Goal: Information Seeking & Learning: Check status

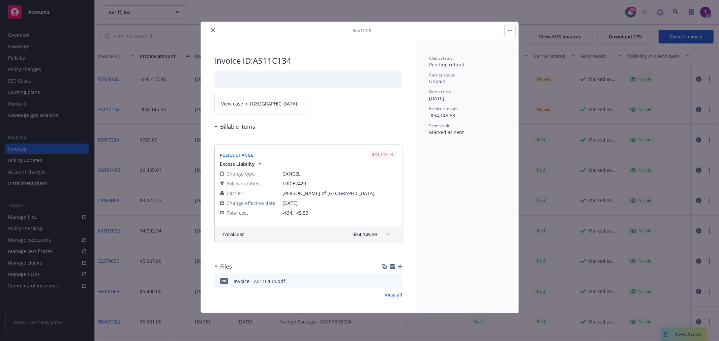
click at [211, 32] on icon "close" at bounding box center [213, 30] width 4 height 4
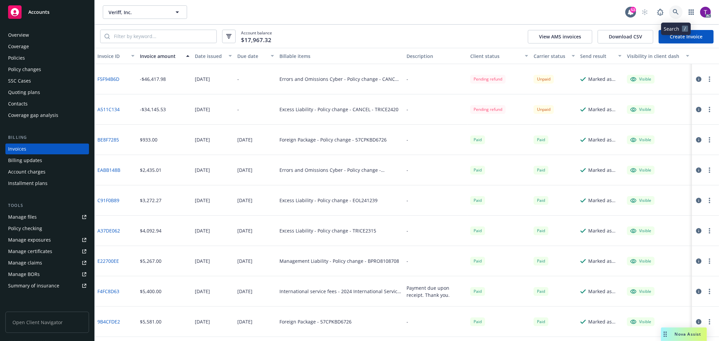
click at [682, 9] on link at bounding box center [675, 11] width 13 height 13
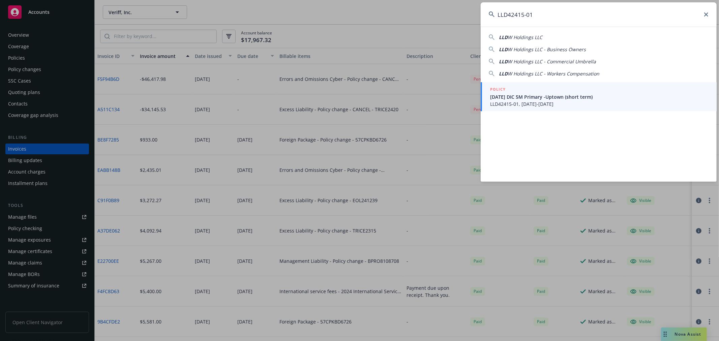
type input "LLD42415-01"
click at [569, 99] on span "8.23.25 DIC 5M Primary -Uptown (short term)" at bounding box center [599, 96] width 218 height 7
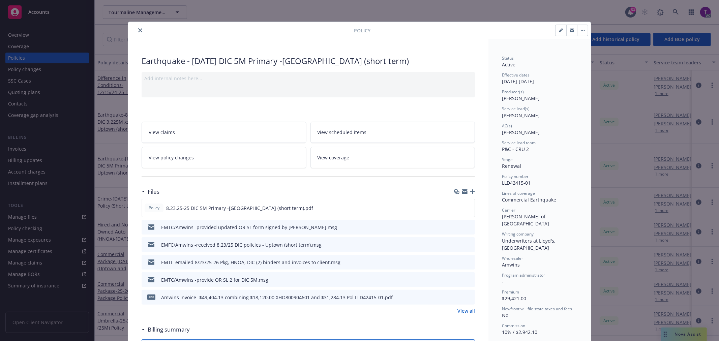
click at [138, 28] on icon "close" at bounding box center [140, 30] width 4 height 4
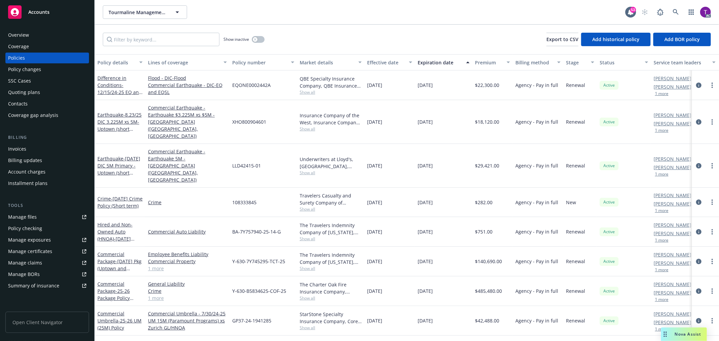
click at [29, 151] on div "Invoices" at bounding box center [47, 149] width 78 height 11
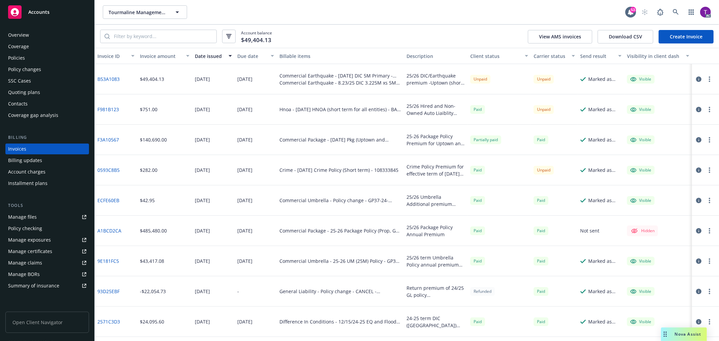
click at [485, 53] on div "Client status" at bounding box center [495, 56] width 51 height 7
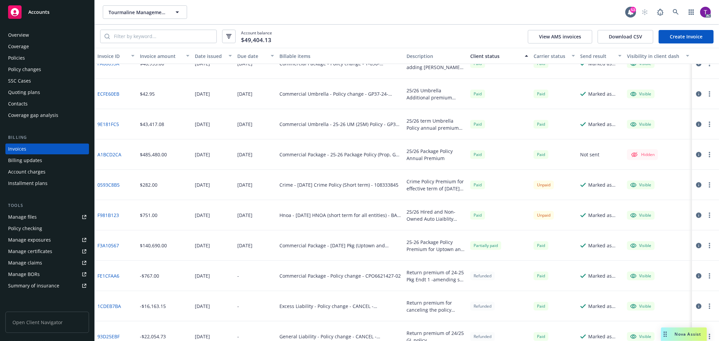
scroll to position [602, 0]
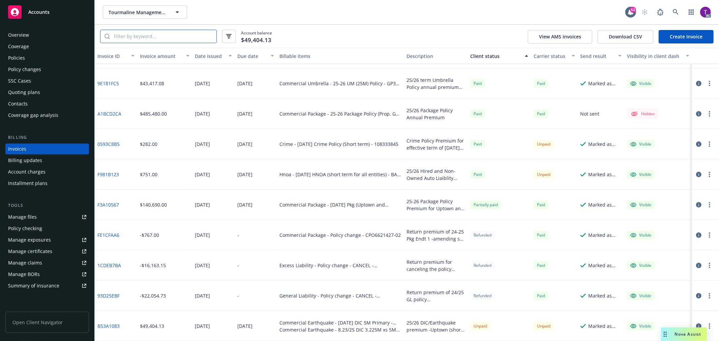
click at [187, 37] on input "search" at bounding box center [163, 36] width 107 height 13
paste input "LLD42415-01"
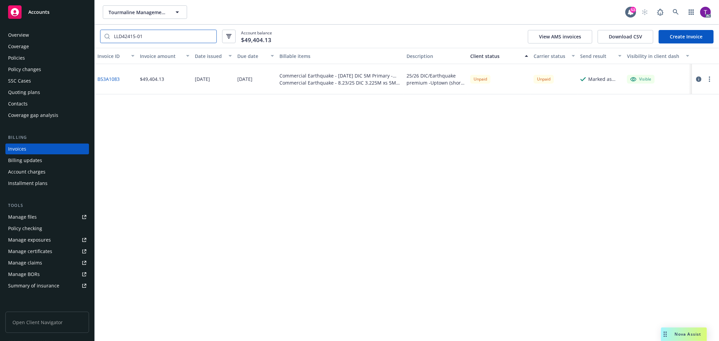
scroll to position [0, 0]
click at [104, 76] on link "B53A1083" at bounding box center [108, 79] width 22 height 7
drag, startPoint x: 158, startPoint y: 36, endPoint x: 67, endPoint y: 31, distance: 91.2
click at [67, 31] on div "Accounts Overview Coverage Policies Policy changes SSC Cases Quoting plans Cont…" at bounding box center [359, 170] width 719 height 341
paste input "Y-630-7Y745295-TCT-25"
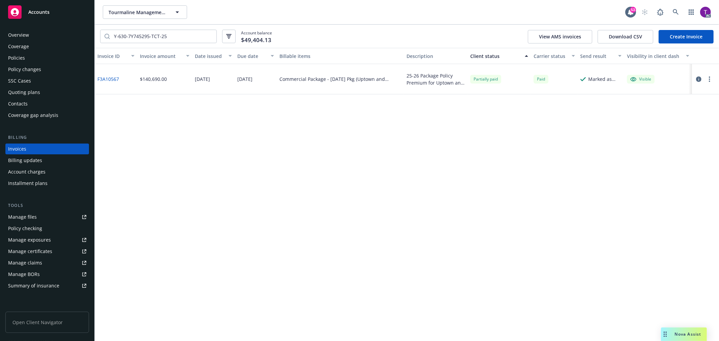
click at [100, 78] on link "F3A10567" at bounding box center [108, 79] width 22 height 7
click at [177, 36] on input "Y-630-7Y745295-TCT-25" at bounding box center [163, 36] width 107 height 13
drag, startPoint x: 172, startPoint y: 35, endPoint x: 76, endPoint y: 17, distance: 97.8
click at [76, 17] on div "Accounts Overview Coverage Policies Policy changes SSC Cases Quoting plans Cont…" at bounding box center [359, 170] width 719 height 341
paste input "LLD42415-01"
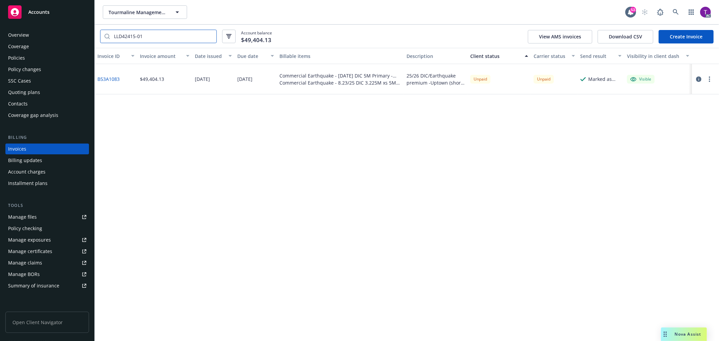
type input "LLD42415-01"
click at [698, 79] on icon "button" at bounding box center [698, 79] width 5 height 5
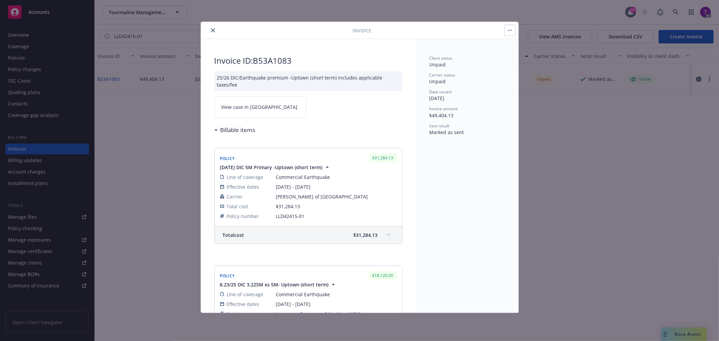
click at [238, 110] on span "View case in SSC" at bounding box center [259, 106] width 76 height 7
click at [213, 29] on icon "close" at bounding box center [213, 30] width 4 height 4
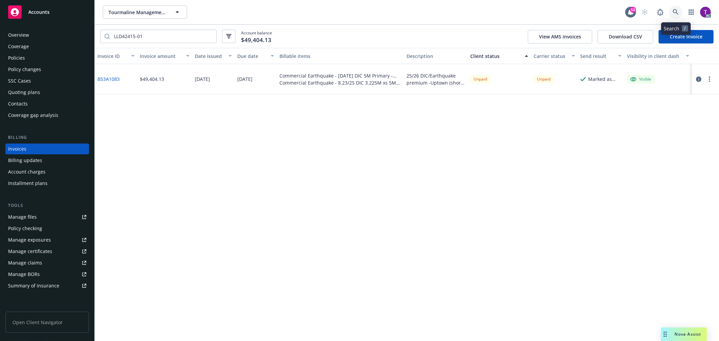
click at [676, 11] on icon at bounding box center [676, 12] width 6 height 6
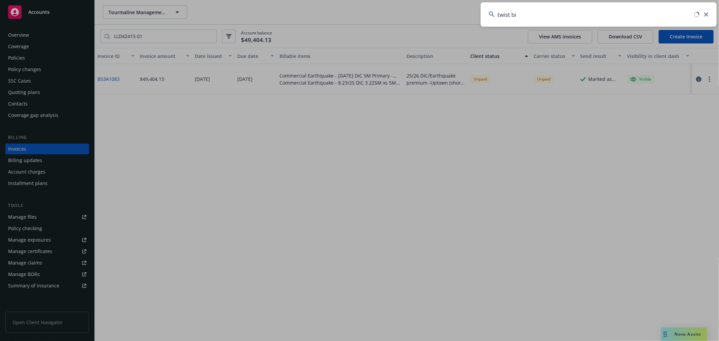
type input "twist bio"
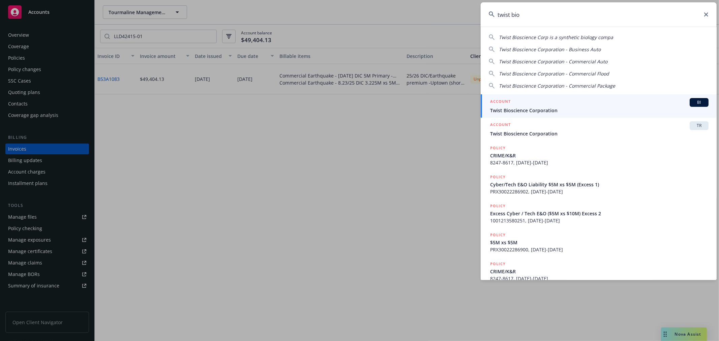
click at [525, 106] on div "ACCOUNT BI" at bounding box center [599, 102] width 218 height 9
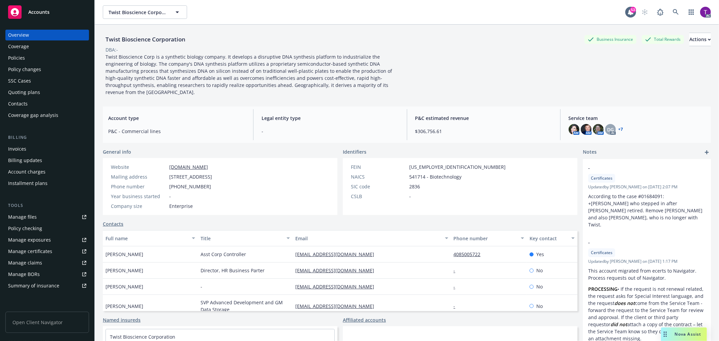
click at [619, 127] on link "+ 7" at bounding box center [621, 129] width 5 height 4
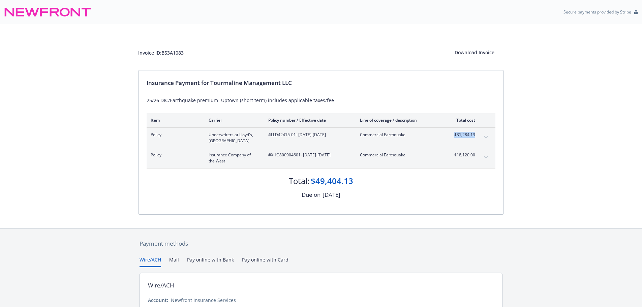
drag, startPoint x: 476, startPoint y: 134, endPoint x: 449, endPoint y: 140, distance: 27.8
click at [449, 140] on div "Policy Underwriters at [GEOGRAPHIC_DATA]LLD42415-01 - [DATE]-[DATE] Commercial …" at bounding box center [321, 138] width 349 height 20
drag, startPoint x: 295, startPoint y: 137, endPoint x: 272, endPoint y: 138, distance: 23.3
click at [272, 138] on div "#LLD42415-01 - [DATE]-[DATE]" at bounding box center [308, 138] width 81 height 12
copy span "LLD42415-01"
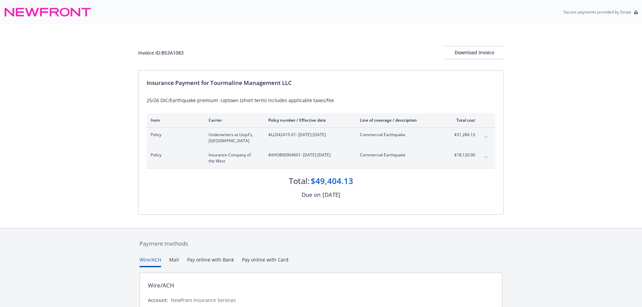
click at [298, 156] on span "#XHO800904601 - [DATE]-[DATE]" at bounding box center [308, 155] width 81 height 6
drag, startPoint x: 301, startPoint y: 156, endPoint x: 272, endPoint y: 157, distance: 29.3
click at [272, 157] on span "#XHO800904601 - [DATE]-[DATE]" at bounding box center [308, 155] width 81 height 6
copy span "XHO800904601"
drag, startPoint x: 478, startPoint y: 138, endPoint x: 451, endPoint y: 136, distance: 27.0
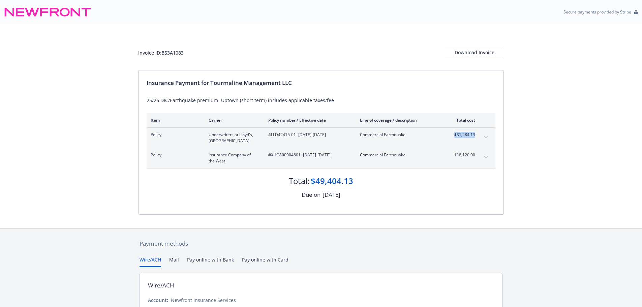
click at [451, 136] on div "Policy Underwriters at [GEOGRAPHIC_DATA]LLD42415-01 - [DATE]-[DATE] Commercial …" at bounding box center [321, 138] width 349 height 20
copy span "$31,284.13"
drag, startPoint x: 476, startPoint y: 156, endPoint x: 443, endPoint y: 157, distance: 33.0
click at [443, 157] on div "Policy Insurance Company of the West #XHO800904601 - [DATE]-[DATE] Commercial E…" at bounding box center [321, 158] width 349 height 20
copy div "$18,120.00"
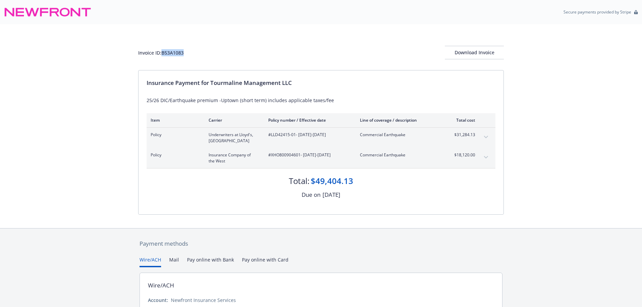
drag, startPoint x: 194, startPoint y: 53, endPoint x: 163, endPoint y: 55, distance: 31.4
click at [163, 55] on div "Invoice ID: B53A1083 Download Invoice" at bounding box center [321, 52] width 366 height 13
copy div "B53A1083"
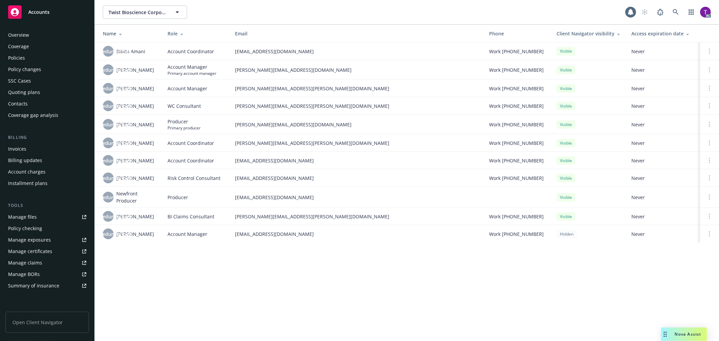
scroll to position [98, 0]
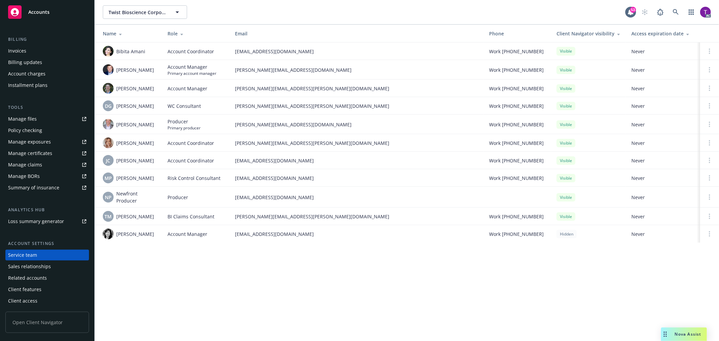
drag, startPoint x: 0, startPoint y: 0, endPoint x: 618, endPoint y: 122, distance: 629.4
click at [618, 122] on div "Visible" at bounding box center [589, 124] width 64 height 8
click at [680, 11] on link at bounding box center [675, 11] width 13 height 13
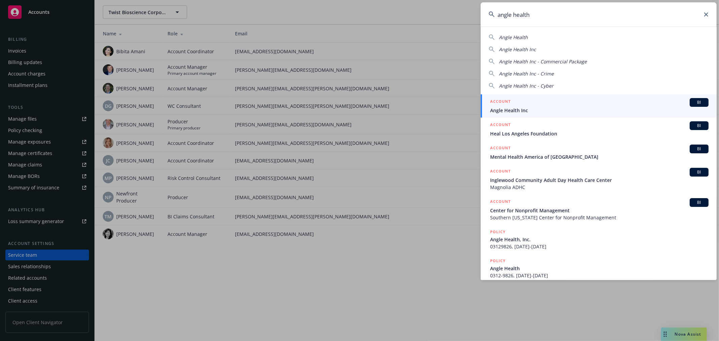
type input "angle health"
click at [518, 103] on div "ACCOUNT BI" at bounding box center [599, 102] width 218 height 9
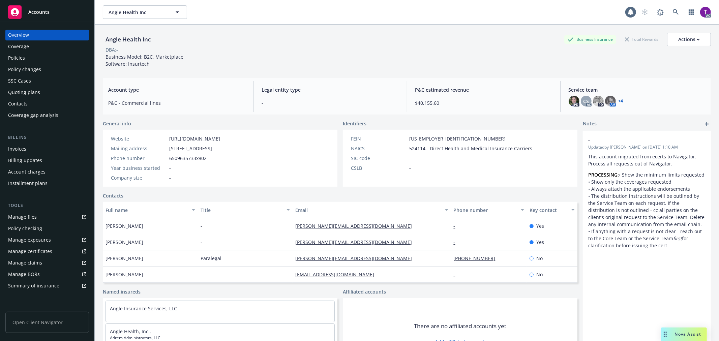
click at [22, 148] on div "Invoices" at bounding box center [17, 149] width 18 height 11
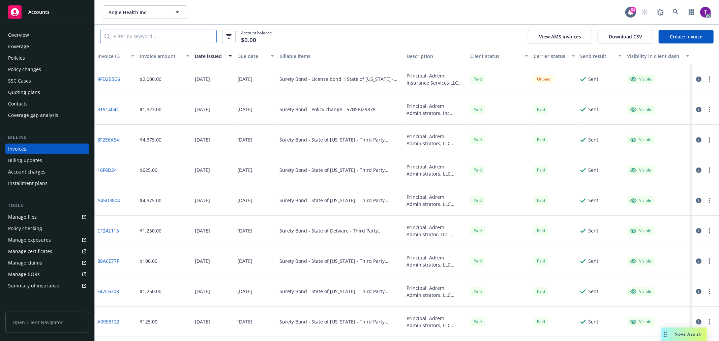
click at [161, 41] on input "search" at bounding box center [163, 36] width 107 height 13
paste input "57BSBIZ0760"
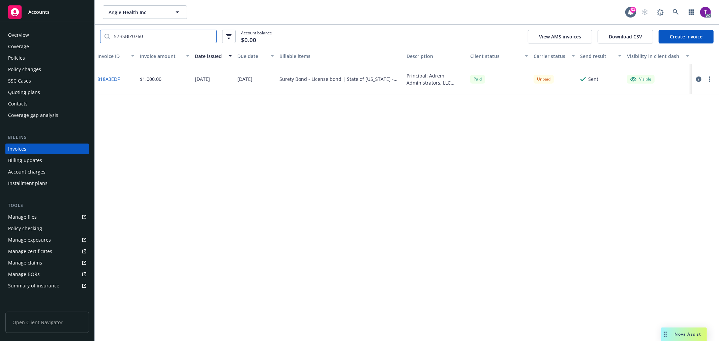
type input "57BSBIZ0760"
click at [699, 79] on icon "button" at bounding box center [698, 79] width 5 height 5
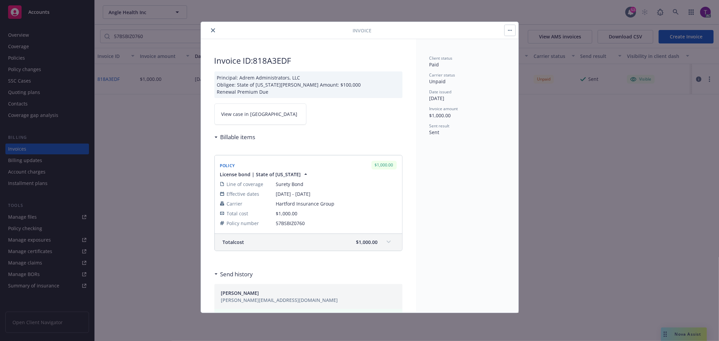
click at [251, 117] on link "View case in SSC" at bounding box center [260, 113] width 92 height 21
click at [214, 30] on icon "close" at bounding box center [213, 30] width 4 height 4
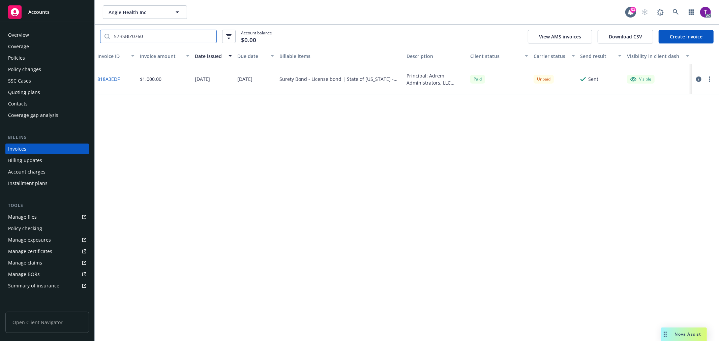
click at [209, 36] on input "57BSBIZ0760" at bounding box center [163, 36] width 107 height 13
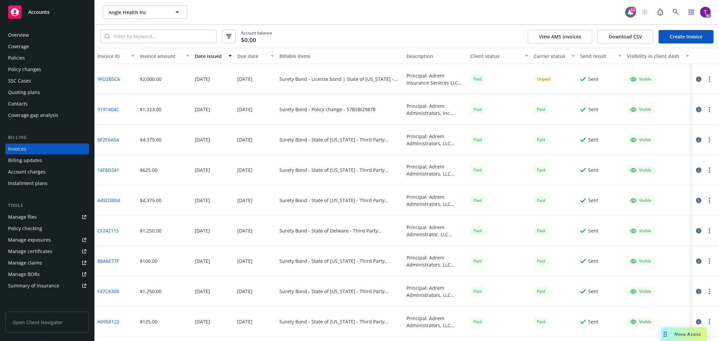
click at [156, 54] on div "Invoice amount" at bounding box center [161, 56] width 42 height 7
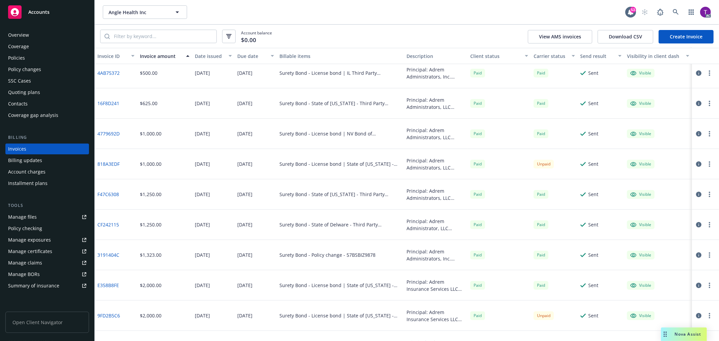
scroll to position [150, 0]
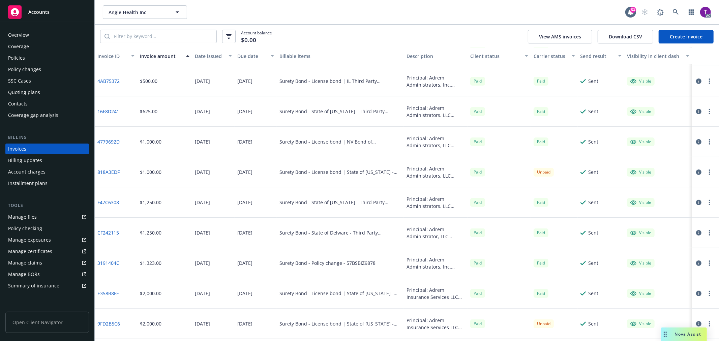
click at [696, 173] on icon "button" at bounding box center [698, 172] width 5 height 5
drag, startPoint x: 122, startPoint y: 141, endPoint x: 98, endPoint y: 143, distance: 24.0
click at [98, 143] on div "4779692D" at bounding box center [116, 142] width 42 height 30
copy link "4779692D"
drag, startPoint x: 127, startPoint y: 173, endPoint x: 98, endPoint y: 174, distance: 29.3
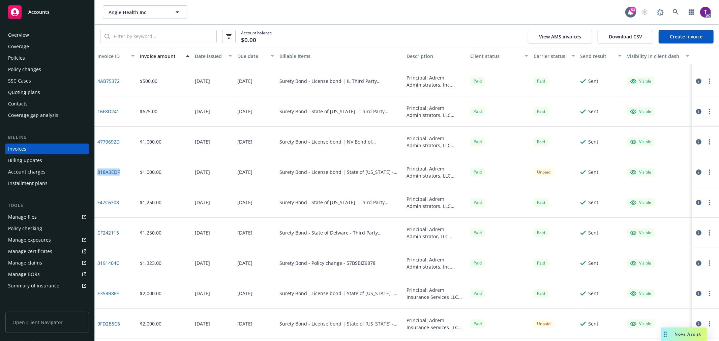
click at [98, 174] on div "818A3EDF" at bounding box center [116, 172] width 42 height 30
copy link "818A3EDF"
click at [696, 142] on icon "button" at bounding box center [698, 141] width 5 height 5
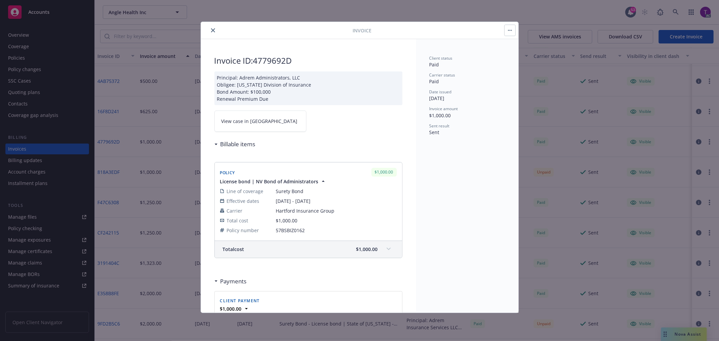
click at [228, 127] on link "View case in SSC" at bounding box center [260, 121] width 92 height 21
click at [211, 28] on button "close" at bounding box center [213, 30] width 8 height 8
click at [213, 29] on icon "close" at bounding box center [213, 30] width 4 height 4
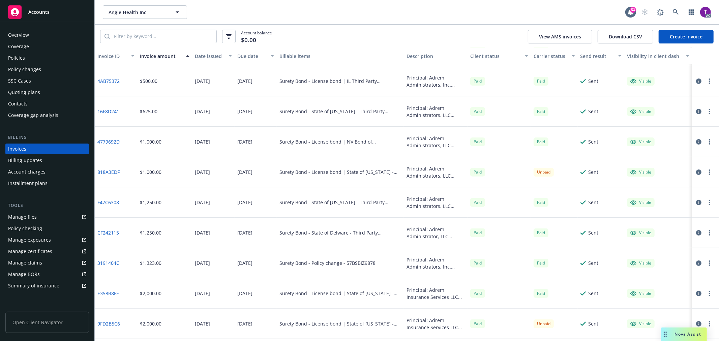
click at [696, 140] on icon "button" at bounding box center [698, 141] width 5 height 5
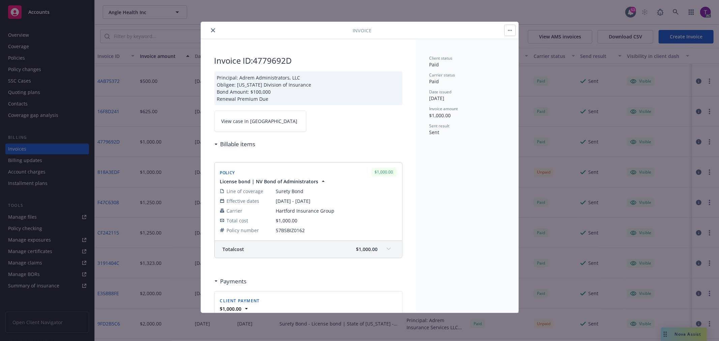
click at [258, 119] on link "View case in SSC" at bounding box center [260, 121] width 92 height 21
click at [212, 31] on icon "close" at bounding box center [213, 30] width 4 height 4
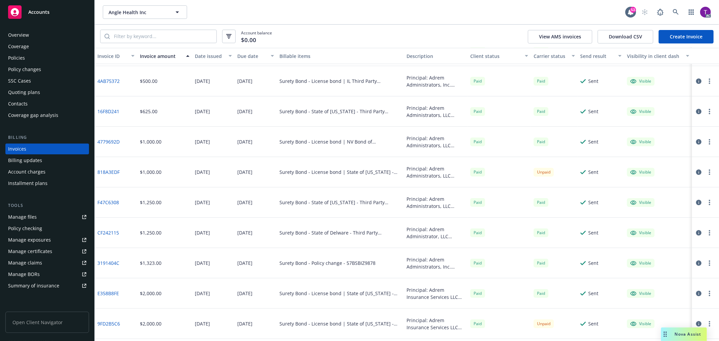
click at [696, 172] on icon "button" at bounding box center [698, 172] width 5 height 5
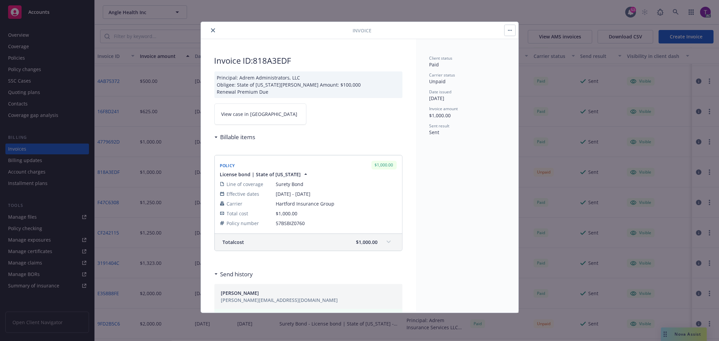
click at [250, 125] on link "View case in SSC" at bounding box center [260, 113] width 92 height 21
click at [210, 28] on button "close" at bounding box center [213, 30] width 8 height 8
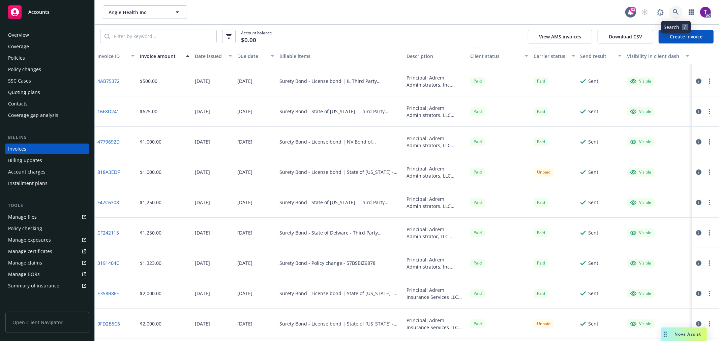
click at [679, 10] on icon at bounding box center [676, 12] width 6 height 6
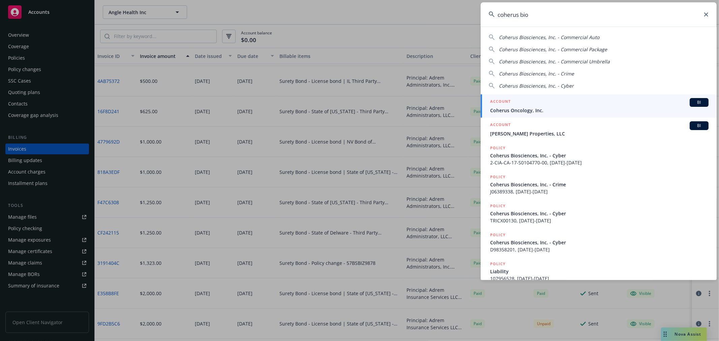
type input "coherus bio"
drag, startPoint x: 560, startPoint y: 109, endPoint x: 547, endPoint y: 110, distance: 13.2
click at [560, 109] on span "Coherus Oncology, Inc." at bounding box center [599, 110] width 218 height 7
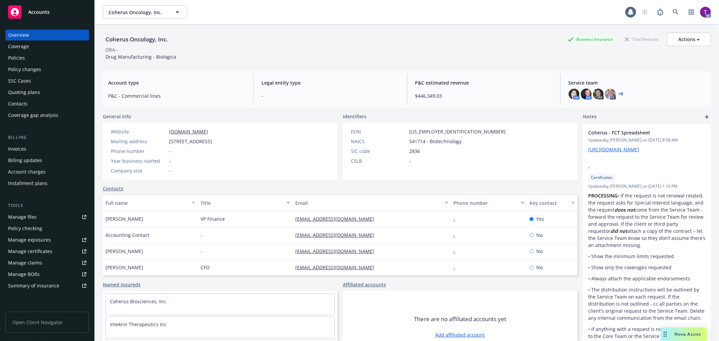
click at [26, 147] on div "Invoices" at bounding box center [47, 149] width 78 height 11
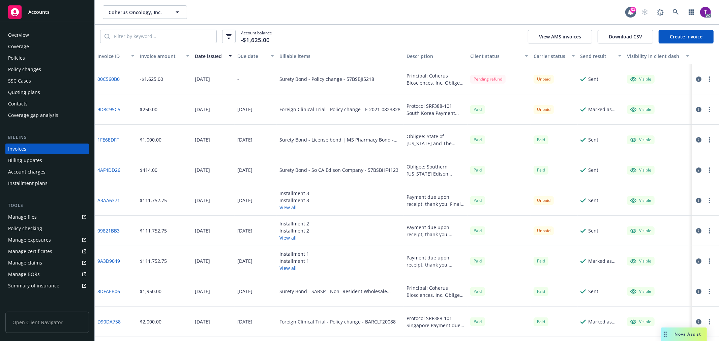
click at [154, 60] on button "Invoice amount" at bounding box center [164, 56] width 55 height 16
click at [157, 55] on div "Invoice amount" at bounding box center [161, 56] width 42 height 7
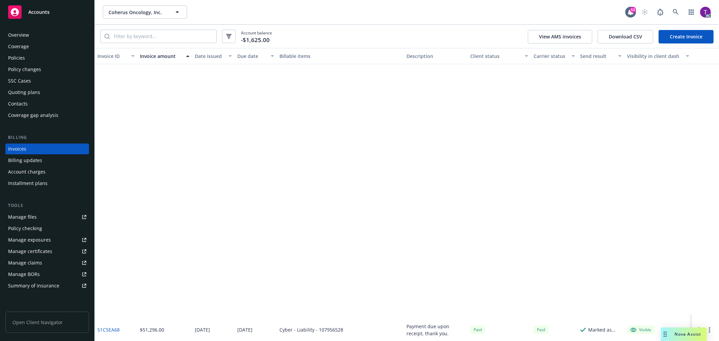
scroll to position [1535, 0]
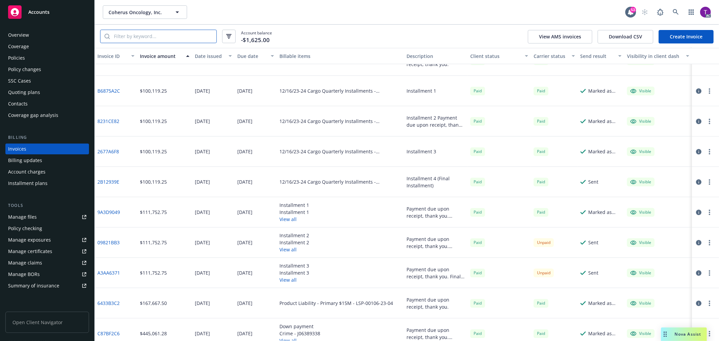
click at [170, 41] on input "search" at bounding box center [163, 36] width 107 height 13
paste input "00C560B0"
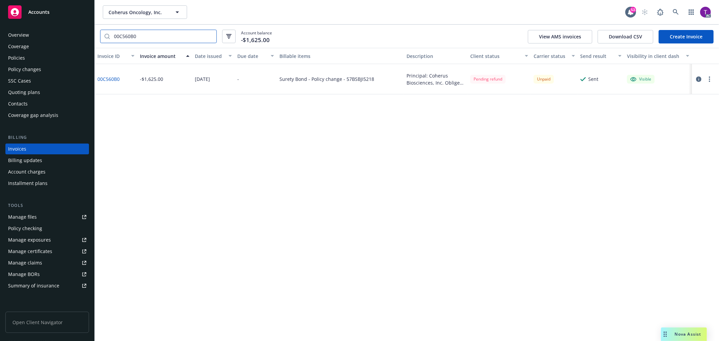
scroll to position [0, 0]
type input "00C560B0"
click at [208, 36] on input "00C560B0" at bounding box center [163, 36] width 107 height 13
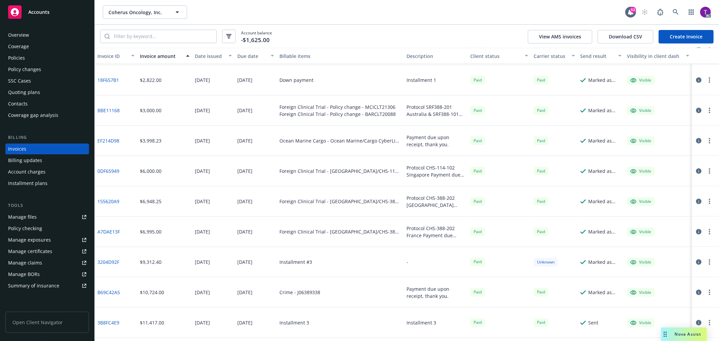
click at [22, 151] on div "Invoices" at bounding box center [17, 149] width 18 height 11
click at [469, 12] on div "Coherus Oncology, Inc. Coherus Oncology, Inc." at bounding box center [364, 11] width 522 height 13
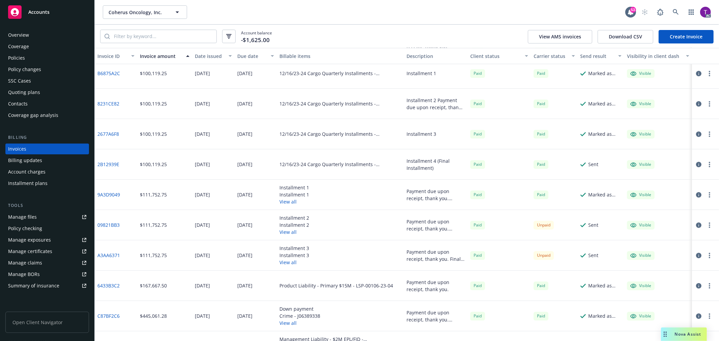
scroll to position [1573, 0]
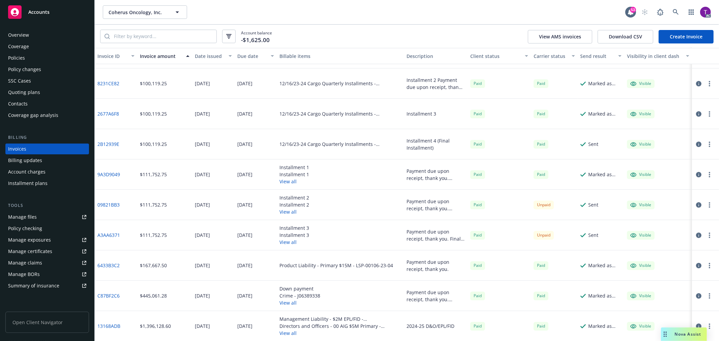
click at [103, 234] on link "A3AA6371" at bounding box center [108, 235] width 23 height 7
drag, startPoint x: 122, startPoint y: 203, endPoint x: 96, endPoint y: 206, distance: 25.8
click at [96, 206] on div "09821BB3" at bounding box center [116, 205] width 42 height 30
copy link "09821BB3"
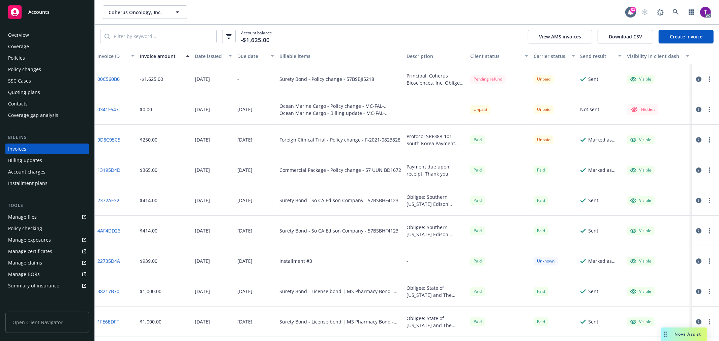
click at [696, 78] on icon "button" at bounding box center [698, 79] width 5 height 5
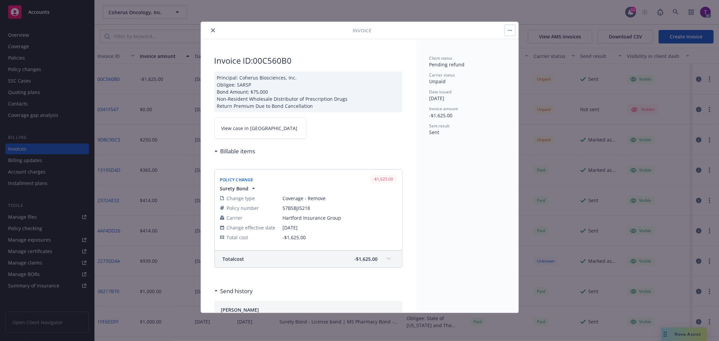
click at [242, 133] on link "View case in SSC" at bounding box center [260, 128] width 92 height 21
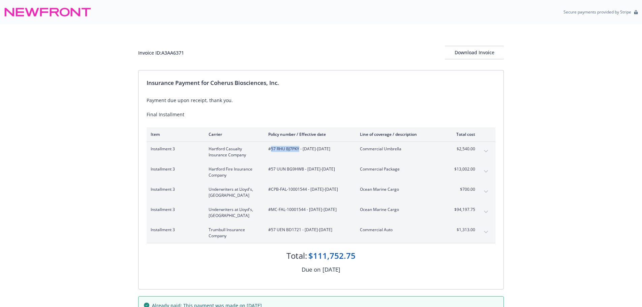
drag, startPoint x: 298, startPoint y: 150, endPoint x: 271, endPoint y: 152, distance: 26.3
click at [271, 152] on span "#57 RHU BJ7PKY - 12/16/2024-12/16/2025" at bounding box center [308, 149] width 81 height 6
copy span "57 RHU BJ7PKY"
click at [208, 57] on div "Invoice ID: A3AA6371 Download Invoice" at bounding box center [321, 52] width 366 height 13
click at [184, 53] on div "Invoice ID: A3AA6371" at bounding box center [161, 52] width 46 height 7
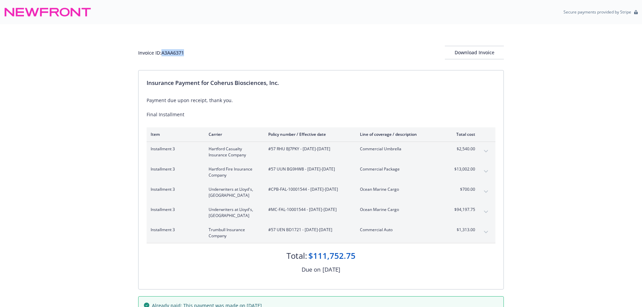
drag, startPoint x: 163, startPoint y: 53, endPoint x: 185, endPoint y: 53, distance: 21.9
click at [185, 53] on div "Invoice ID: A3AA6371 Download Invoice" at bounding box center [321, 52] width 366 height 13
copy div "A3AA6371"
click at [195, 54] on div "Invoice ID: A3AA6371 Download Invoice" at bounding box center [321, 52] width 366 height 13
drag, startPoint x: 192, startPoint y: 55, endPoint x: 163, endPoint y: 54, distance: 29.0
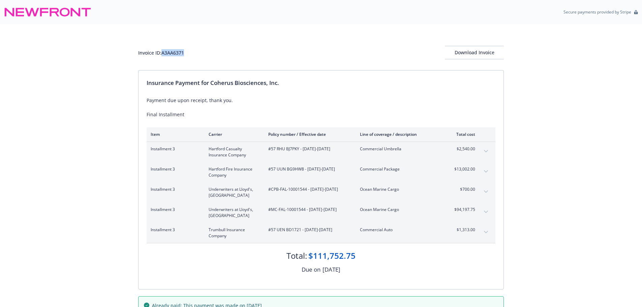
click at [163, 54] on div "Invoice ID: A3AA6371 Download Invoice" at bounding box center [321, 52] width 366 height 13
copy div "A3AA6371"
